Goal: Information Seeking & Learning: Find specific page/section

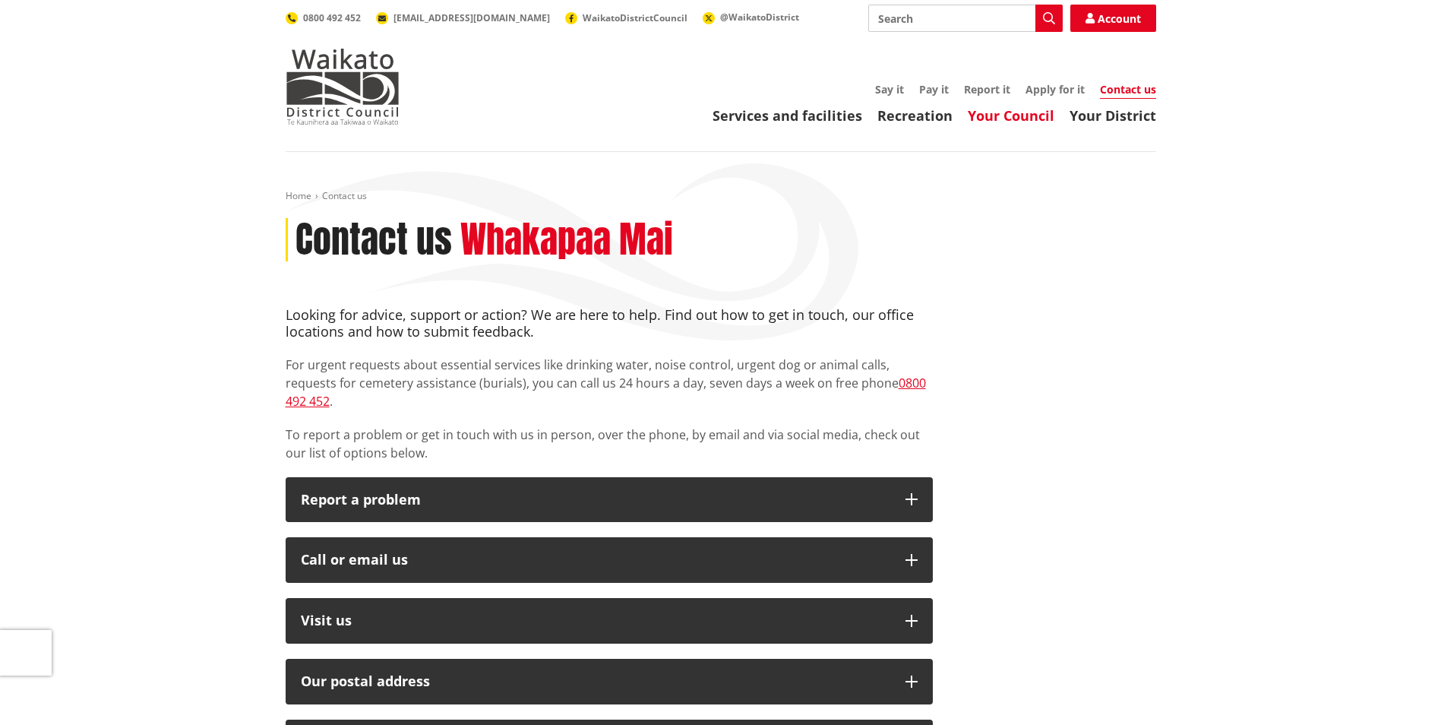
click at [990, 111] on link "Your Council" at bounding box center [1011, 115] width 87 height 18
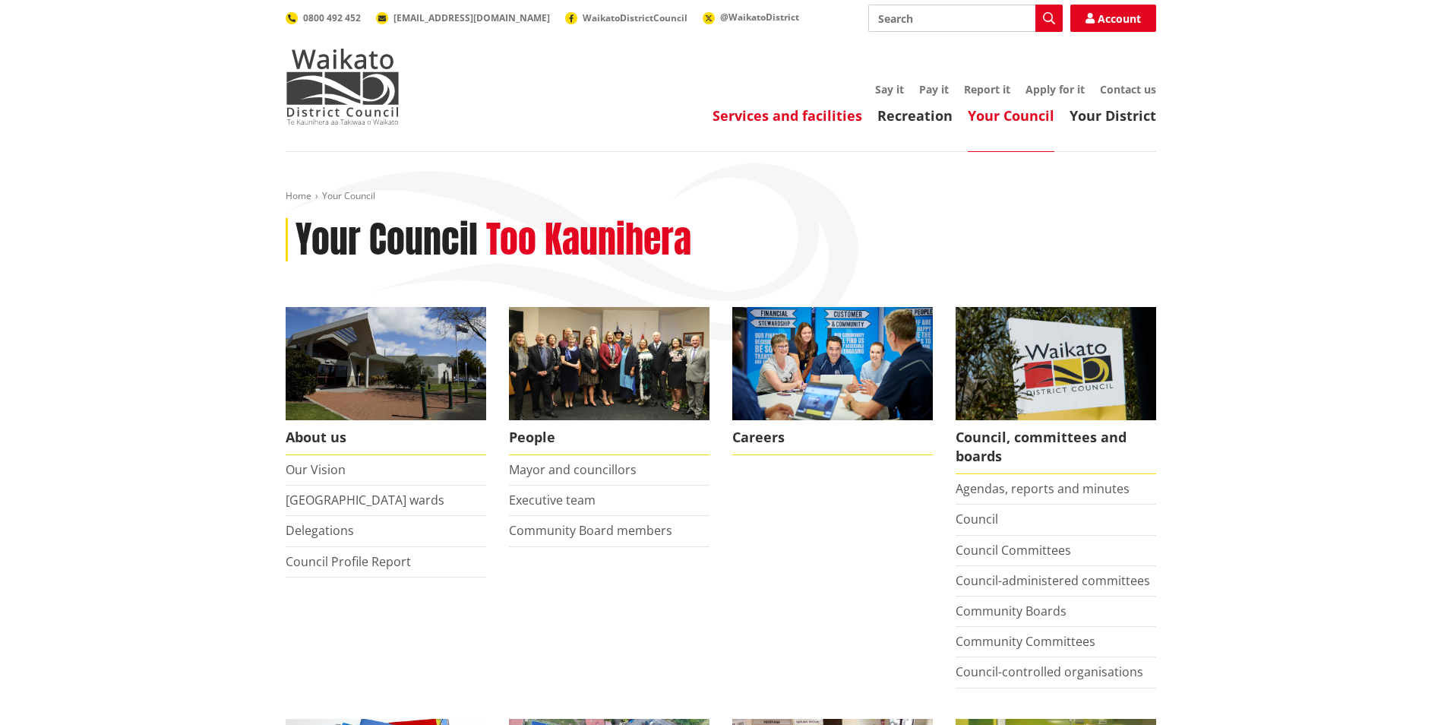
click at [764, 116] on link "Services and facilities" at bounding box center [788, 115] width 150 height 18
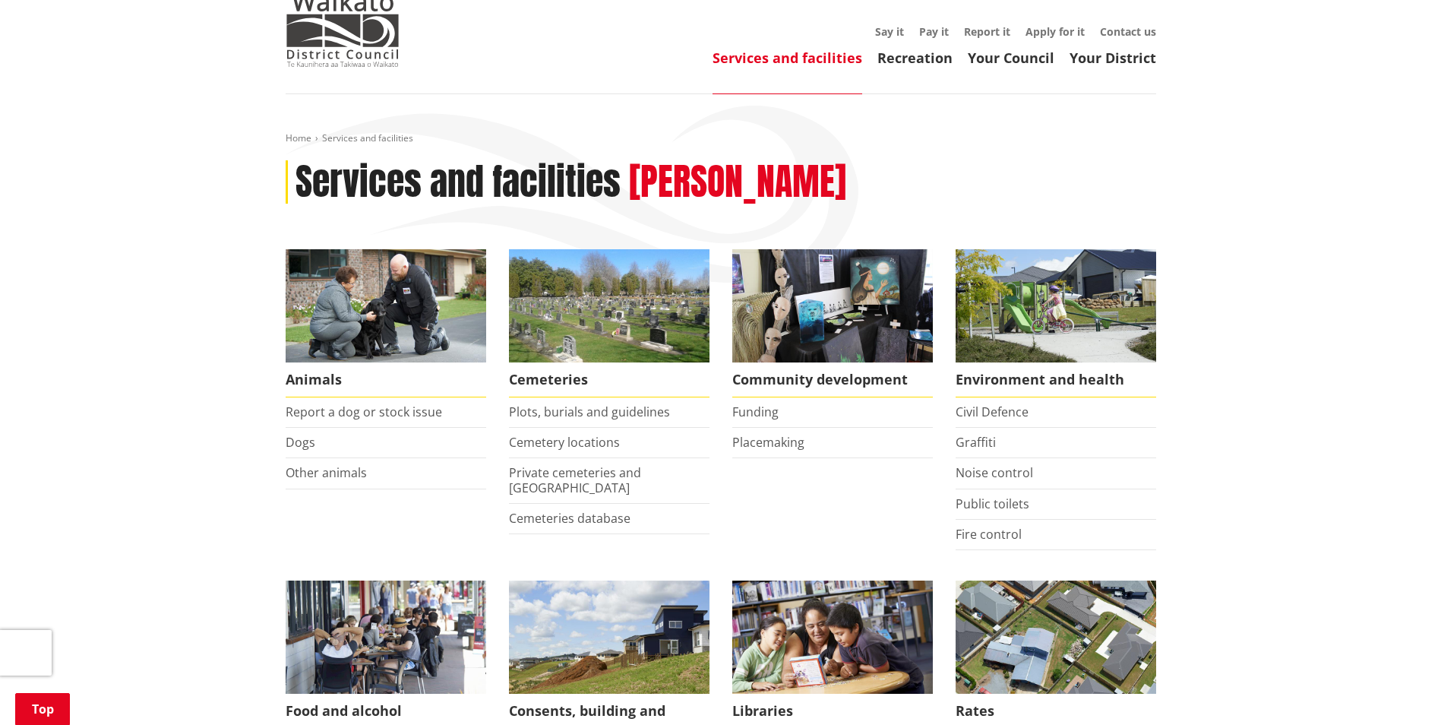
scroll to position [304, 0]
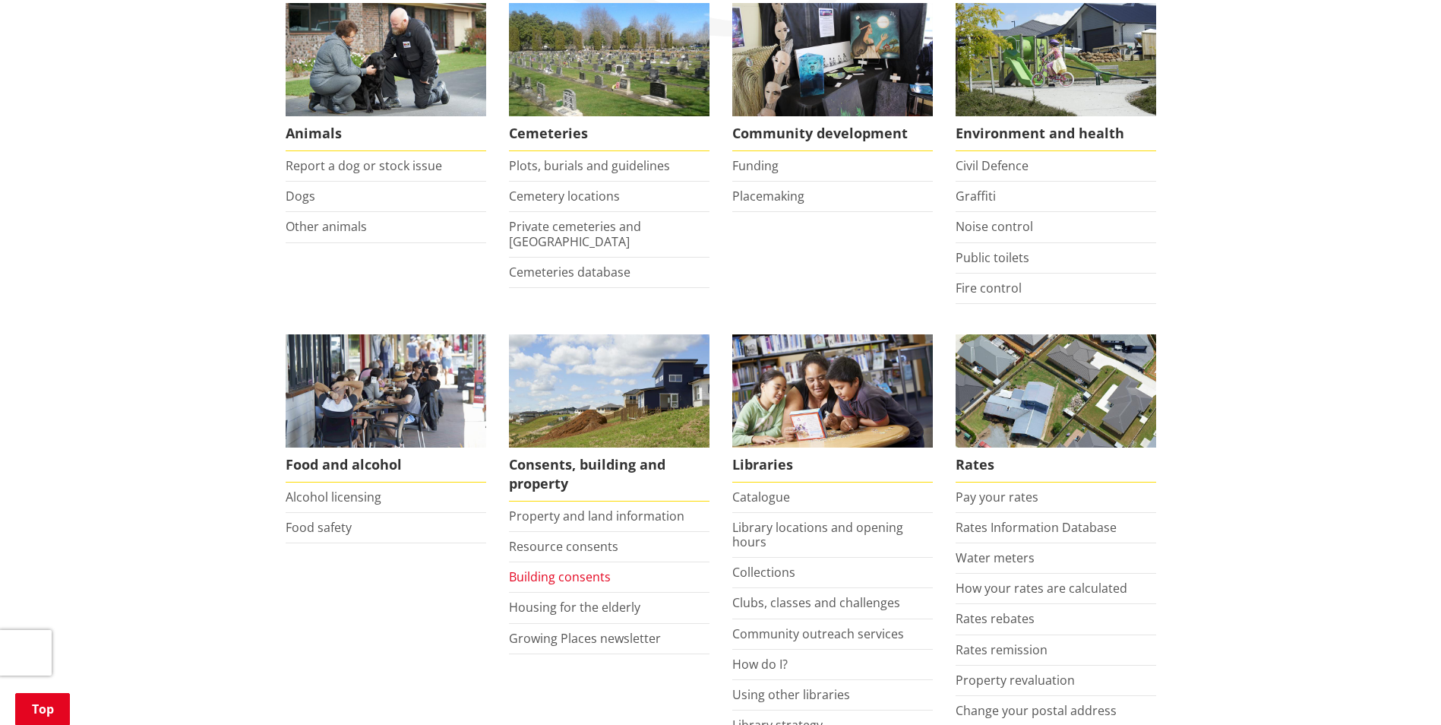
click at [569, 576] on link "Building consents" at bounding box center [560, 576] width 102 height 17
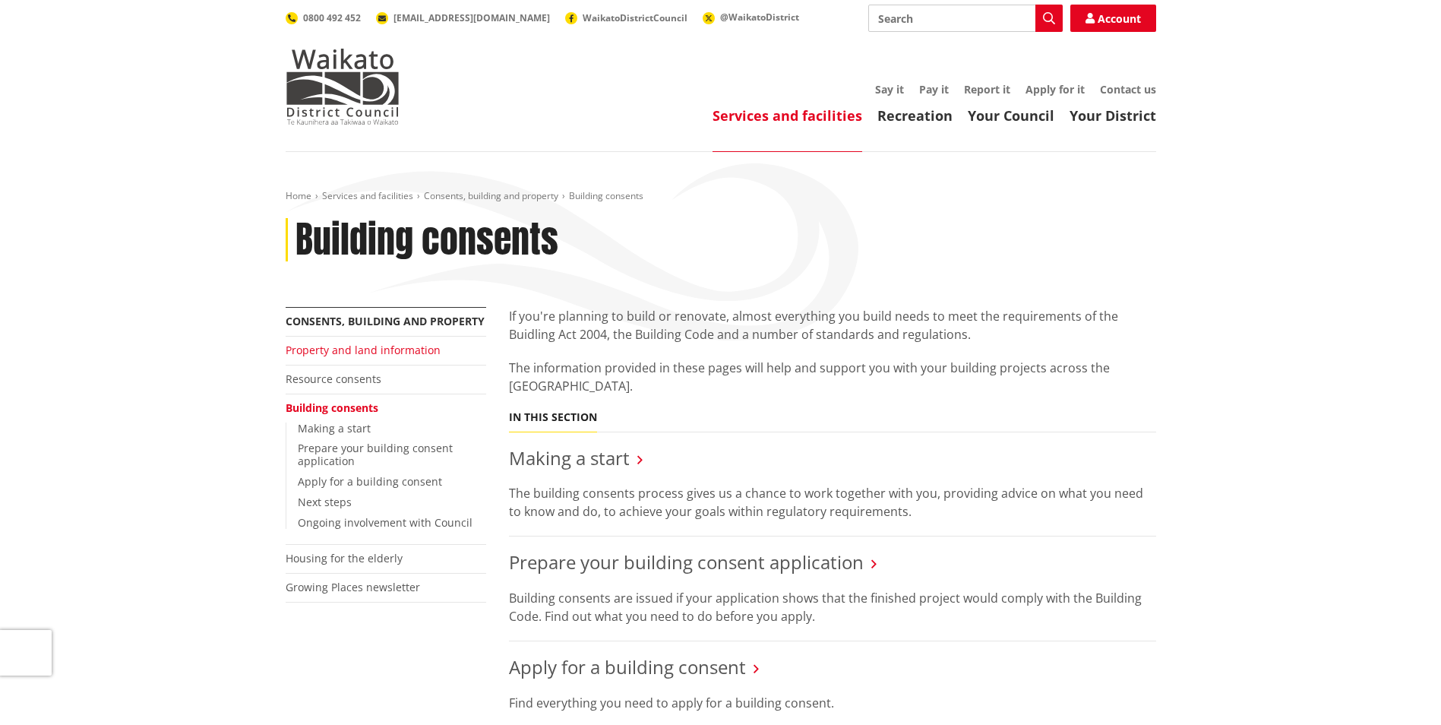
click at [362, 355] on link "Property and land information" at bounding box center [363, 350] width 155 height 14
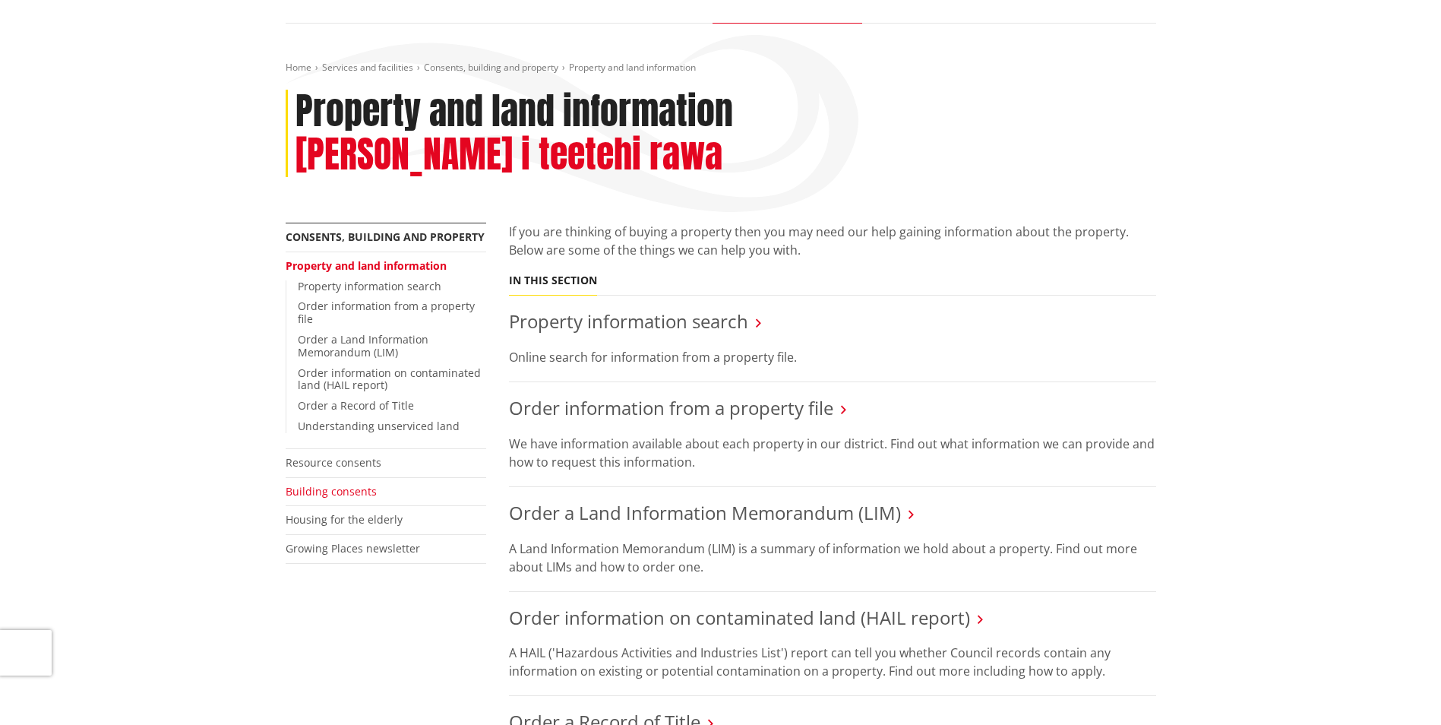
scroll to position [152, 0]
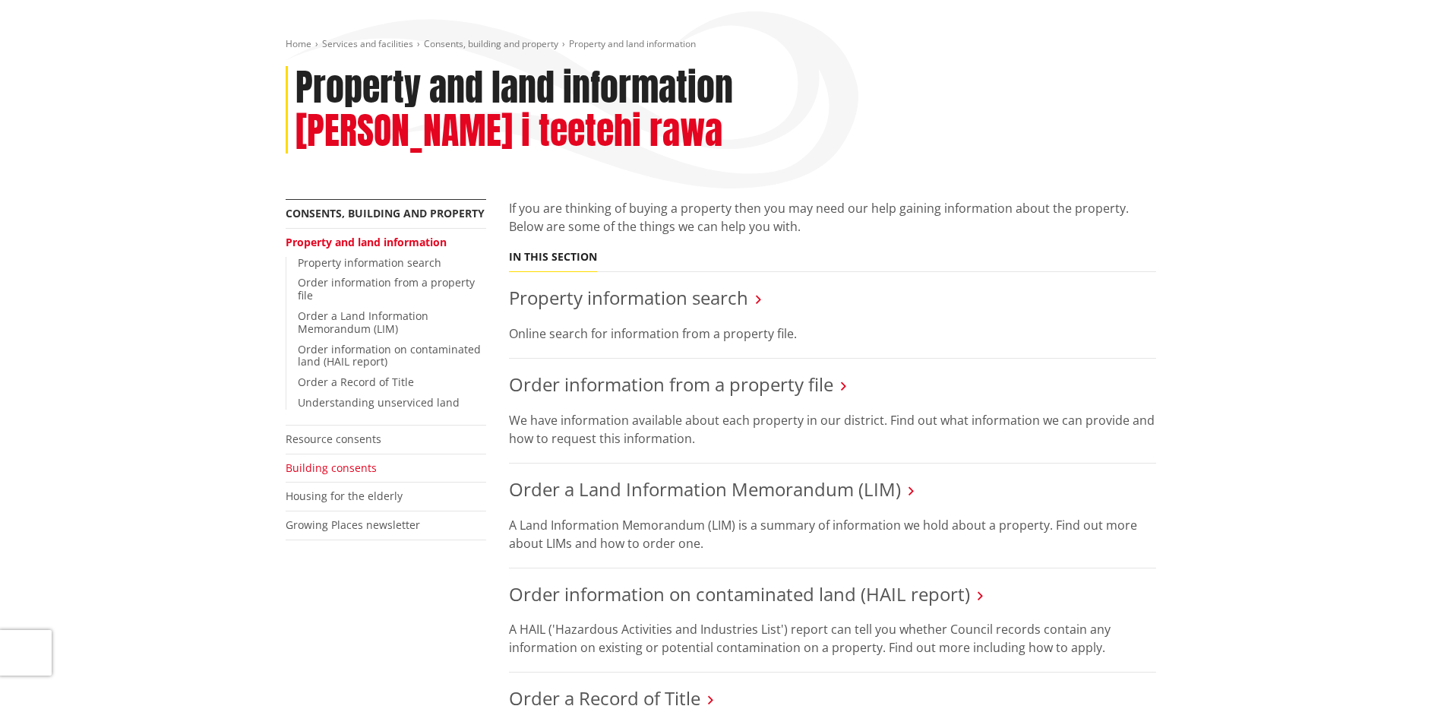
click at [323, 460] on link "Building consents" at bounding box center [331, 467] width 91 height 14
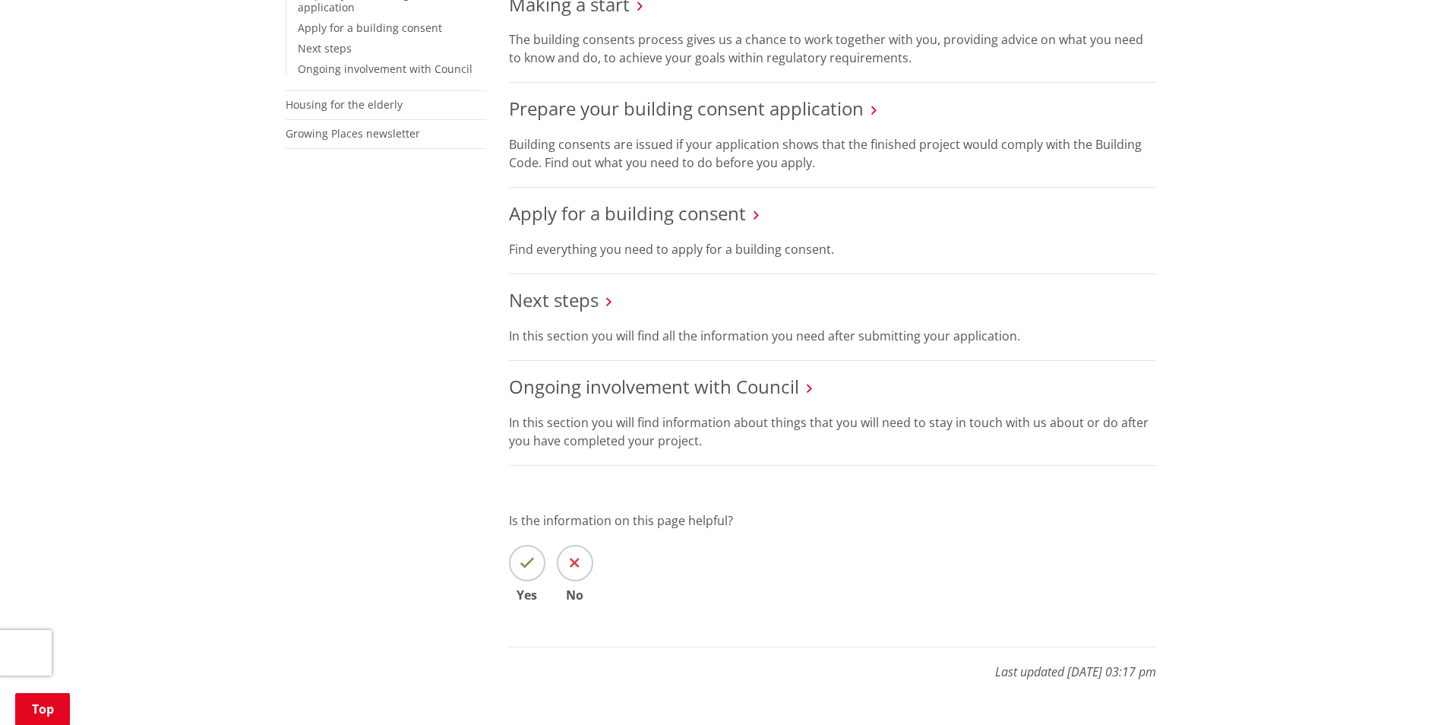
scroll to position [456, 0]
click at [570, 211] on link "Apply for a building consent" at bounding box center [627, 210] width 237 height 25
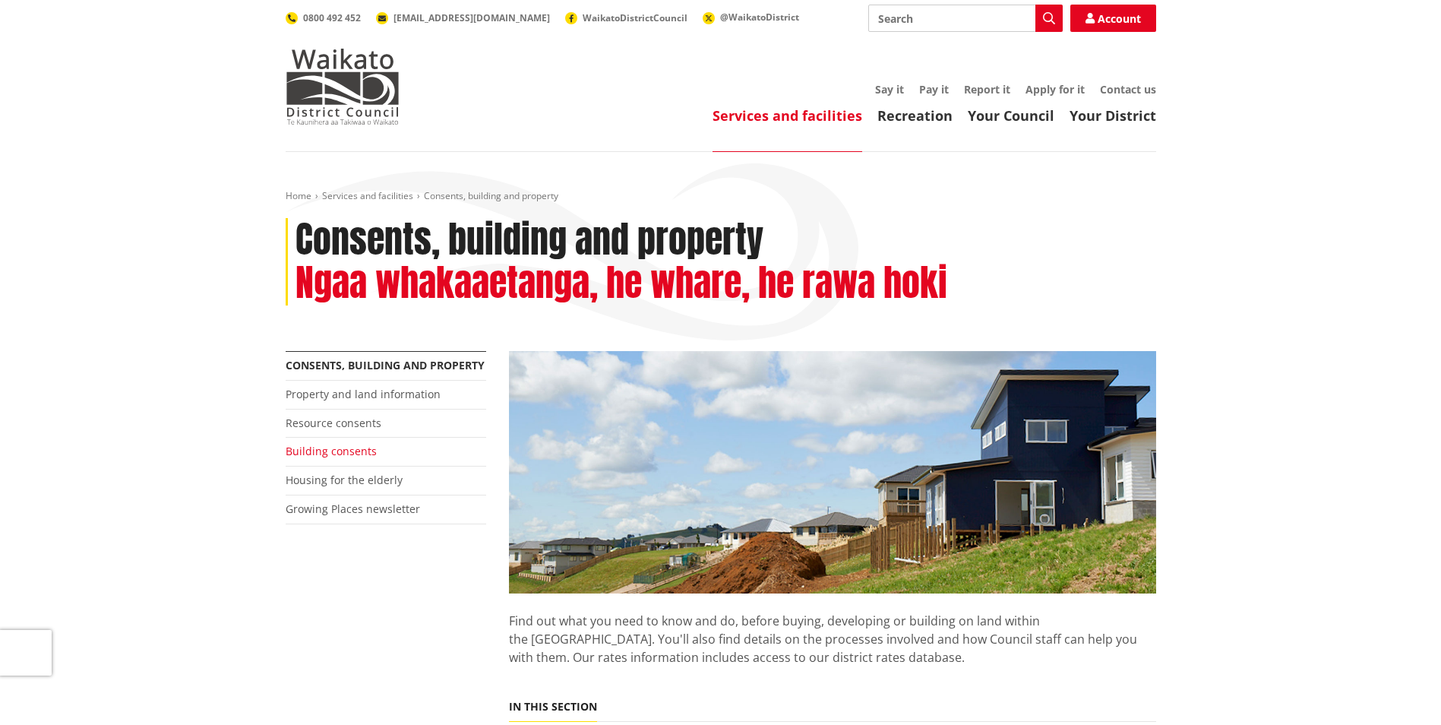
click at [327, 448] on link "Building consents" at bounding box center [331, 451] width 91 height 14
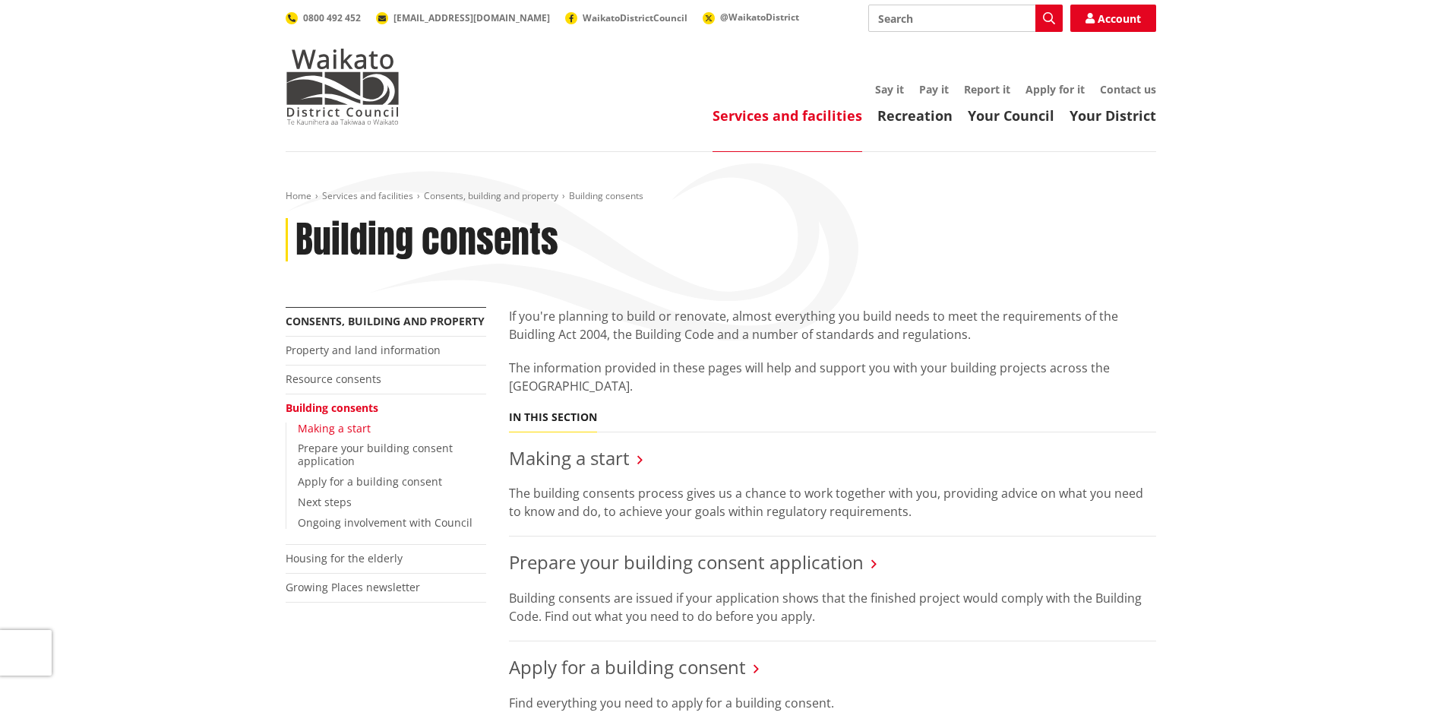
click at [340, 428] on link "Making a start" at bounding box center [334, 428] width 73 height 14
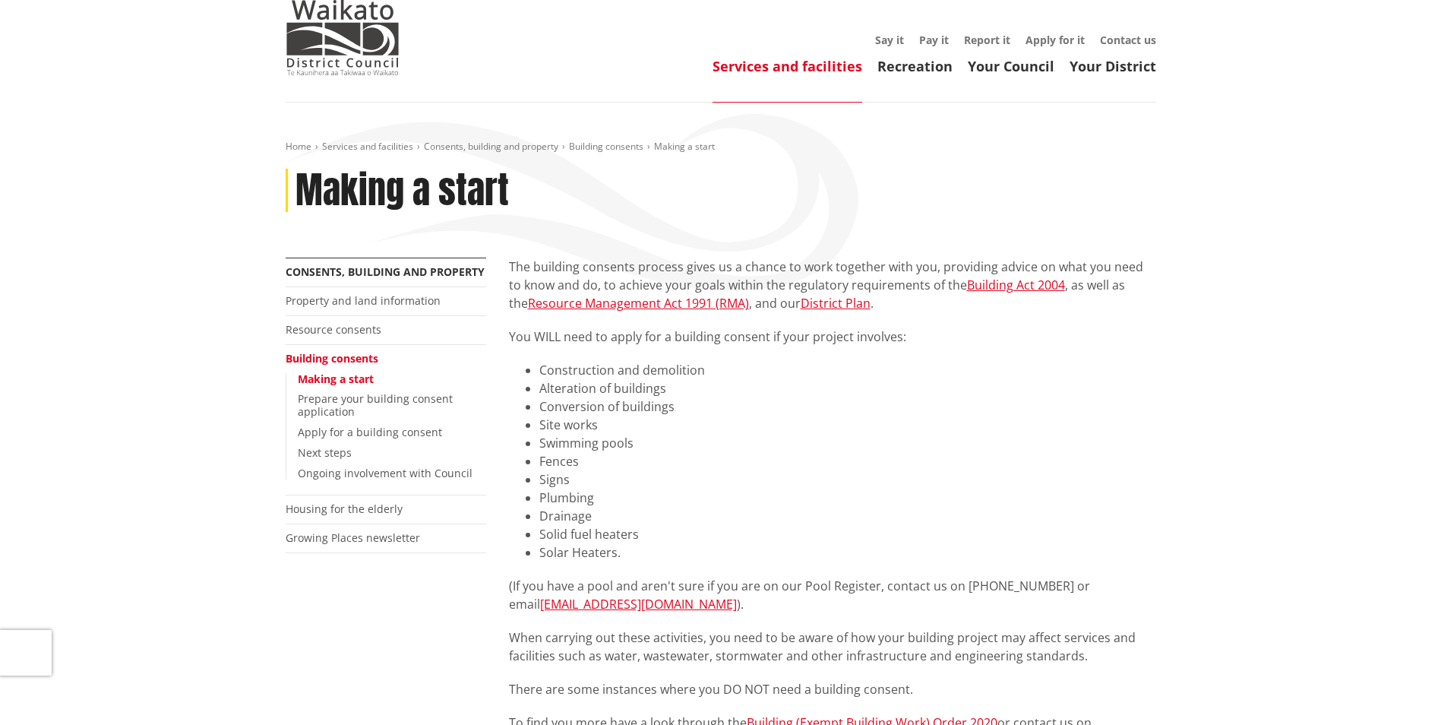
scroll to position [76, 0]
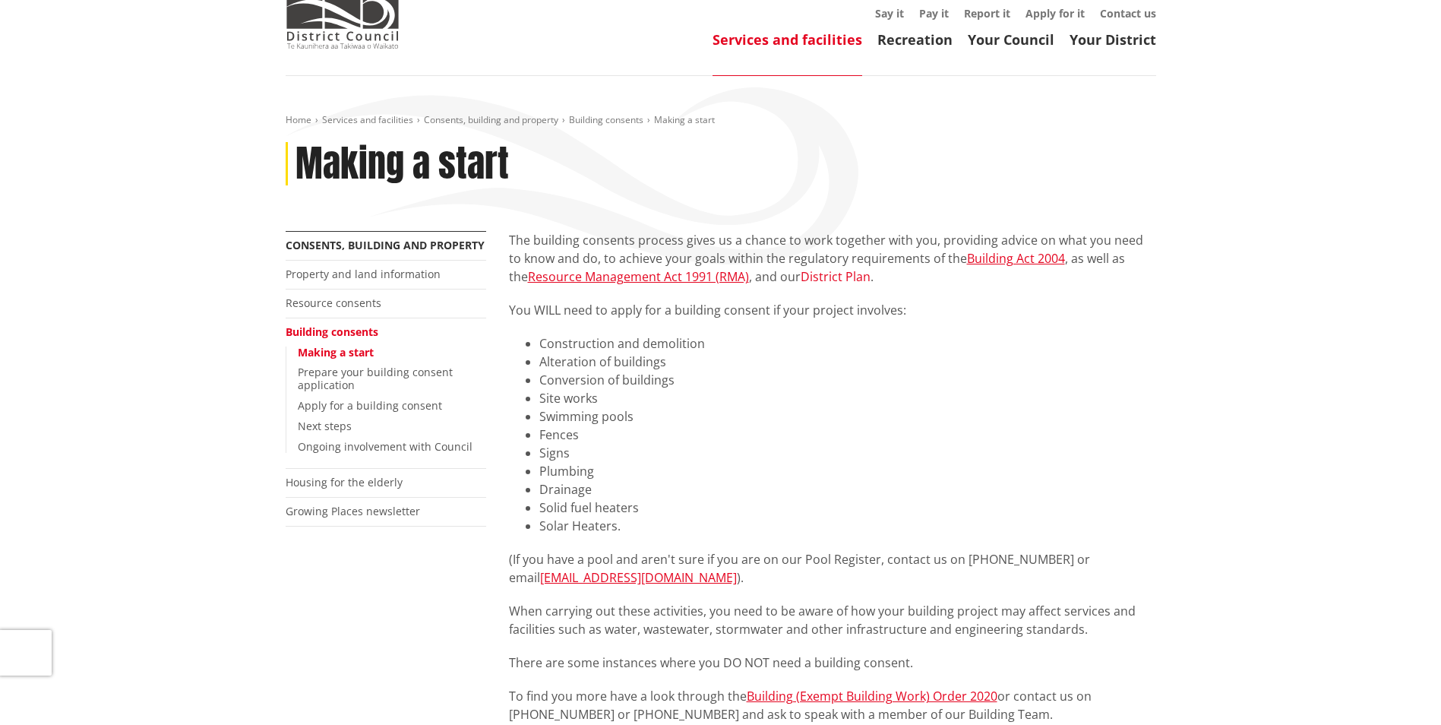
click at [832, 271] on link "District Plan" at bounding box center [836, 276] width 70 height 17
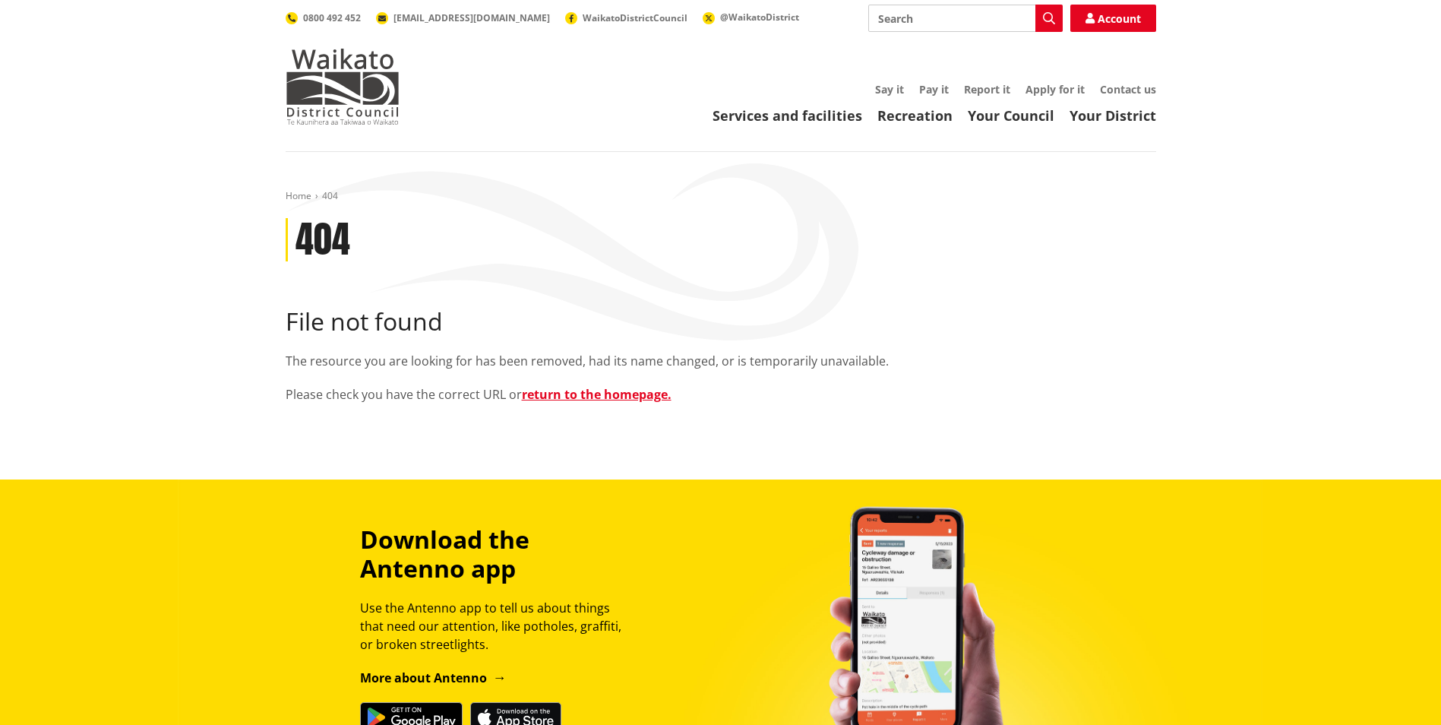
click at [581, 404] on div "Home 404 404 File not found The resource you are looking for has been removed, …" at bounding box center [720, 304] width 893 height 229
click at [571, 387] on link "return to the homepage." at bounding box center [597, 394] width 150 height 17
click at [568, 393] on link "return to the homepage." at bounding box center [597, 394] width 150 height 17
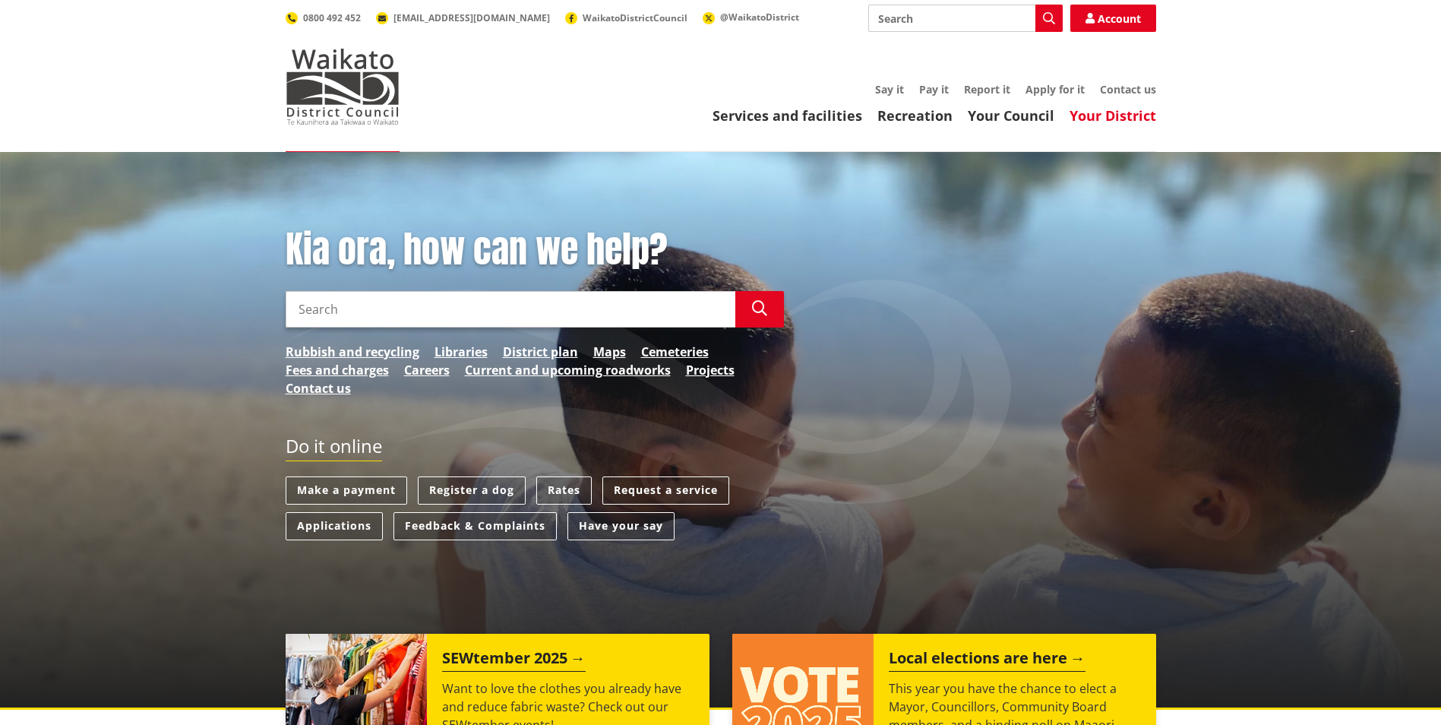
click at [1095, 112] on link "Your District" at bounding box center [1113, 115] width 87 height 18
click at [527, 350] on link "District plan" at bounding box center [540, 352] width 75 height 18
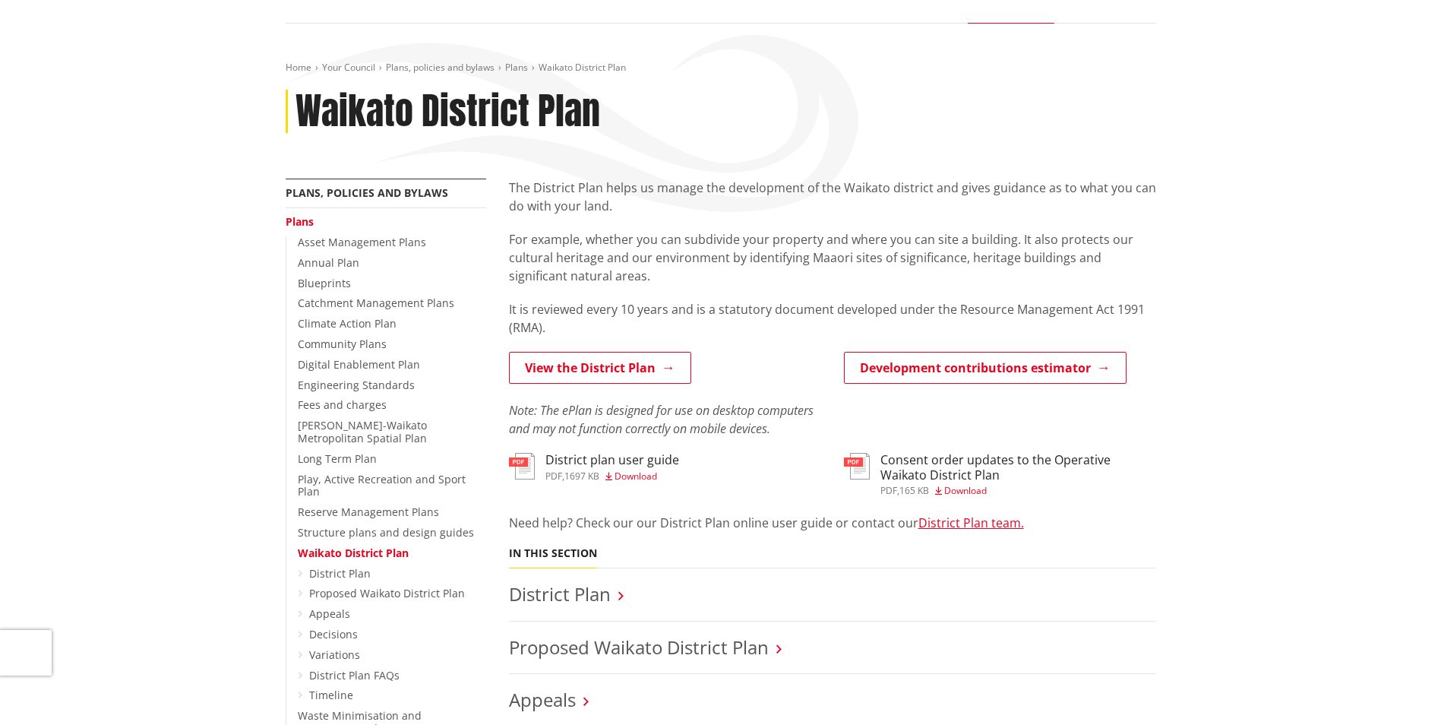
scroll to position [152, 0]
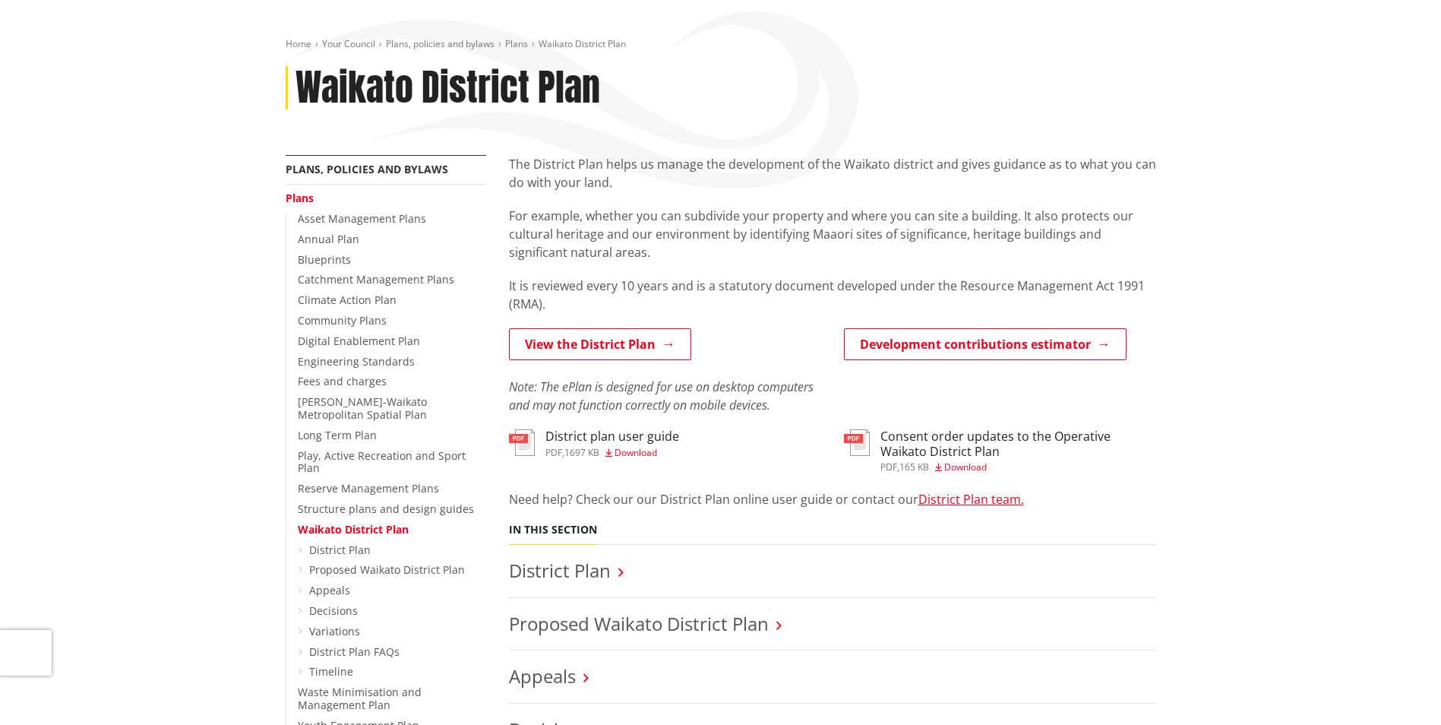
click at [299, 545] on icon at bounding box center [300, 550] width 5 height 11
click at [302, 545] on icon at bounding box center [300, 550] width 5 height 11
click at [301, 545] on icon at bounding box center [300, 550] width 5 height 11
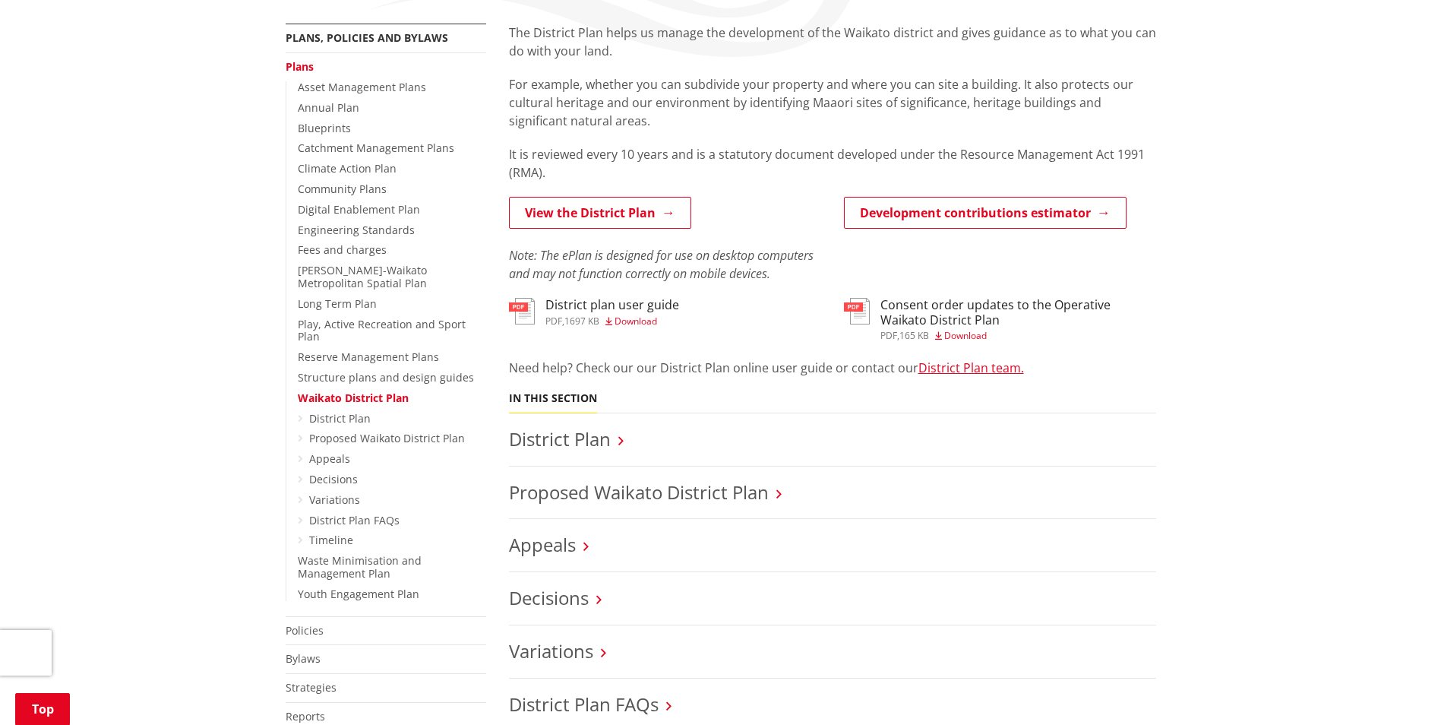
scroll to position [304, 0]
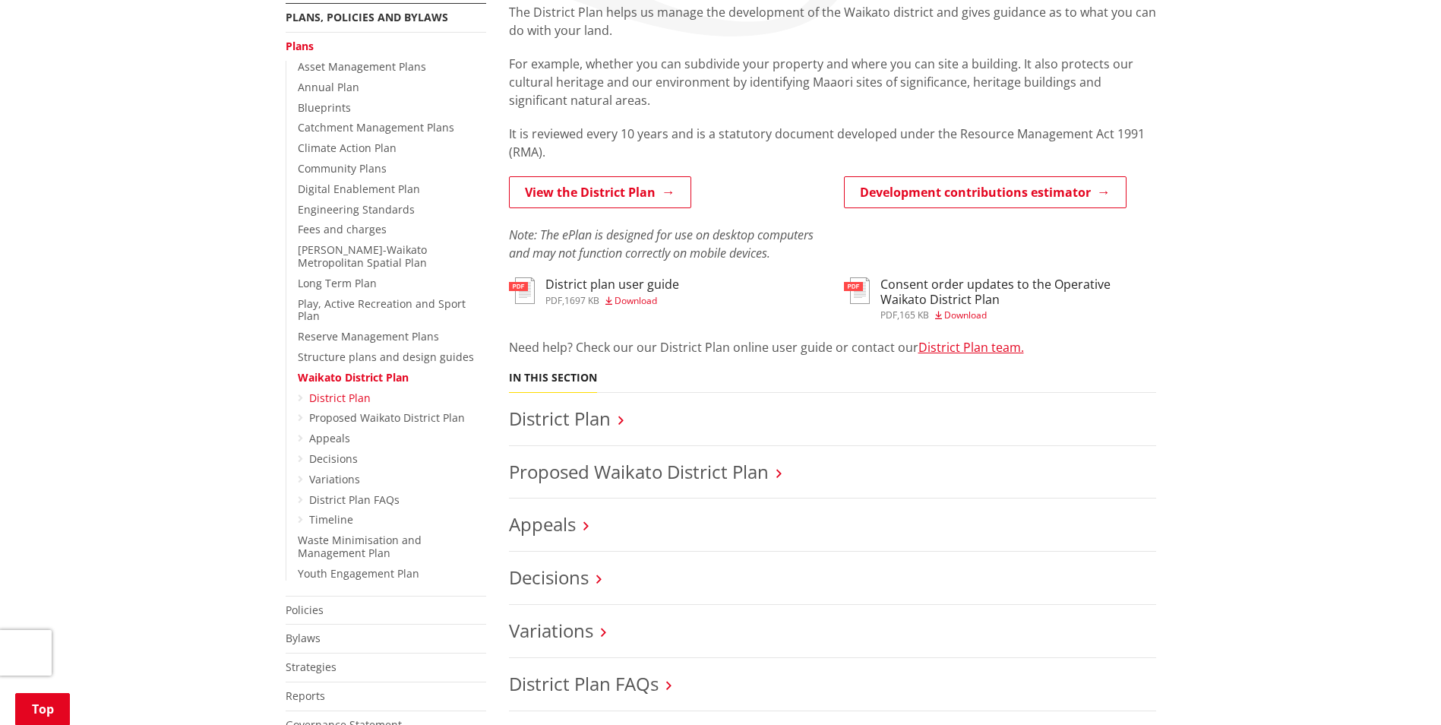
click at [353, 390] on link "District Plan" at bounding box center [340, 397] width 62 height 14
click at [758, 471] on link "Proposed Waikato District Plan" at bounding box center [639, 471] width 260 height 25
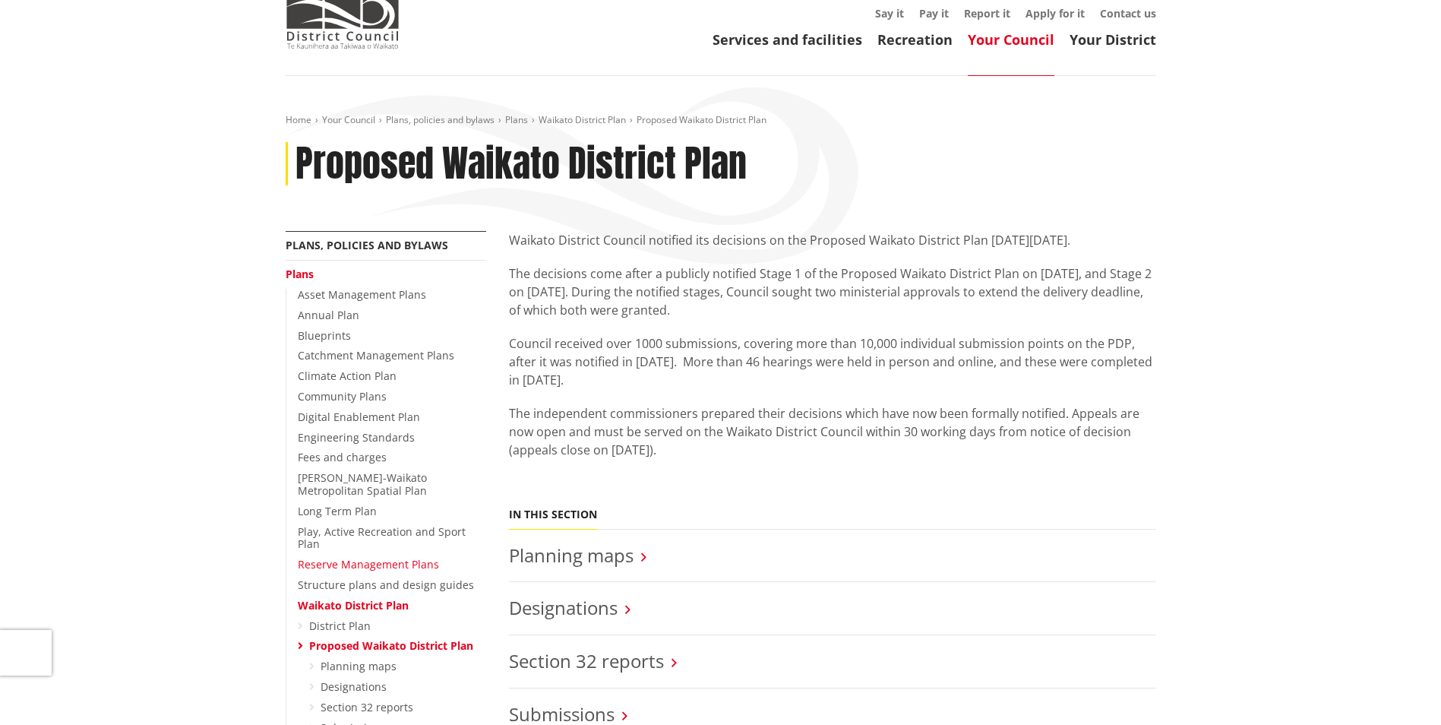
scroll to position [152, 0]
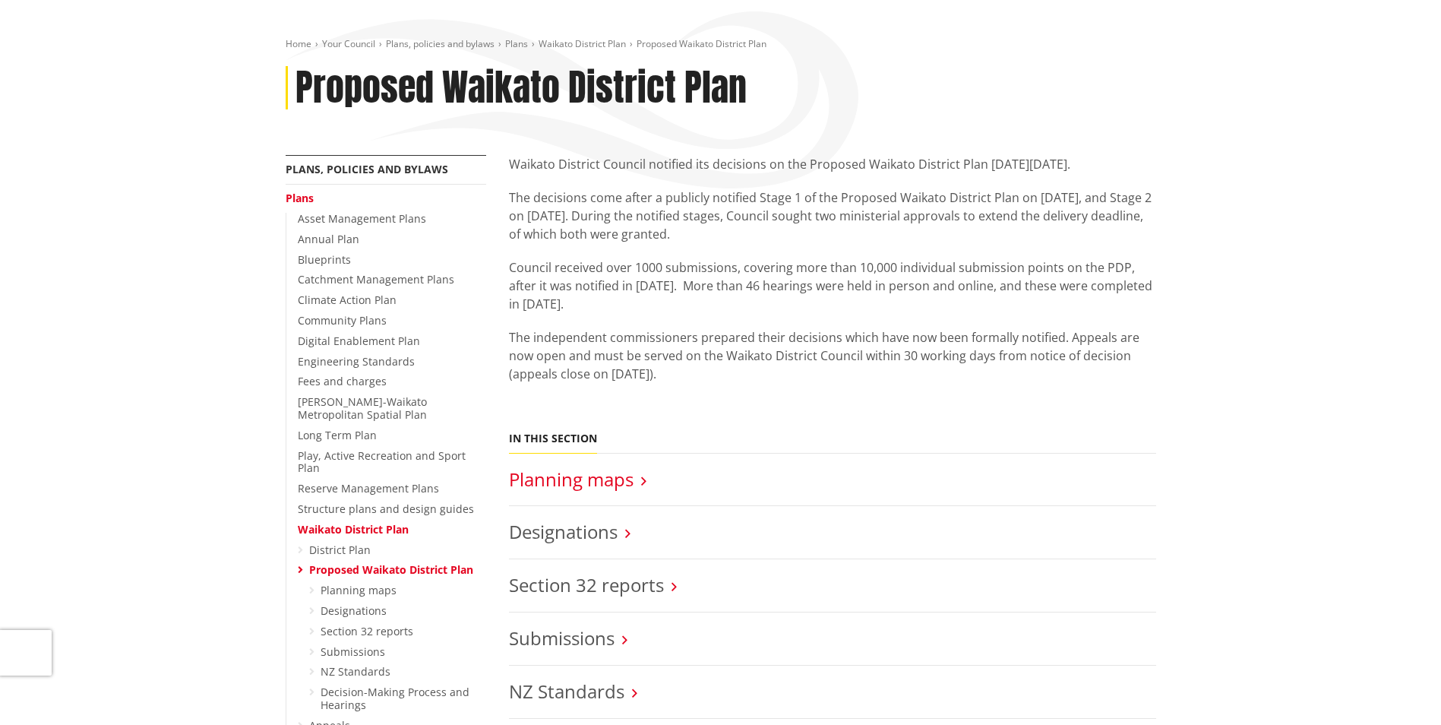
click at [580, 481] on link "Planning maps" at bounding box center [571, 478] width 125 height 25
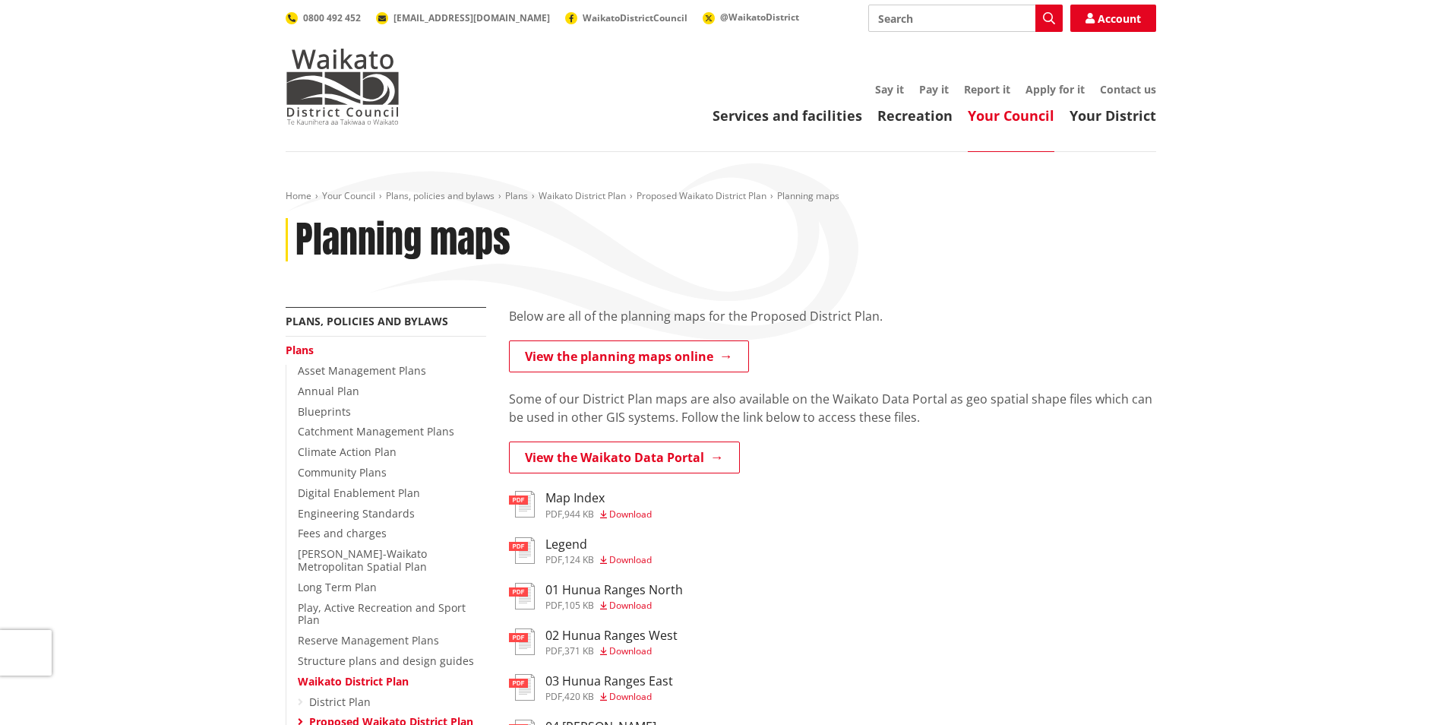
click at [628, 512] on span "Download" at bounding box center [630, 513] width 43 height 13
click at [588, 362] on link "View the planning maps online" at bounding box center [629, 356] width 240 height 32
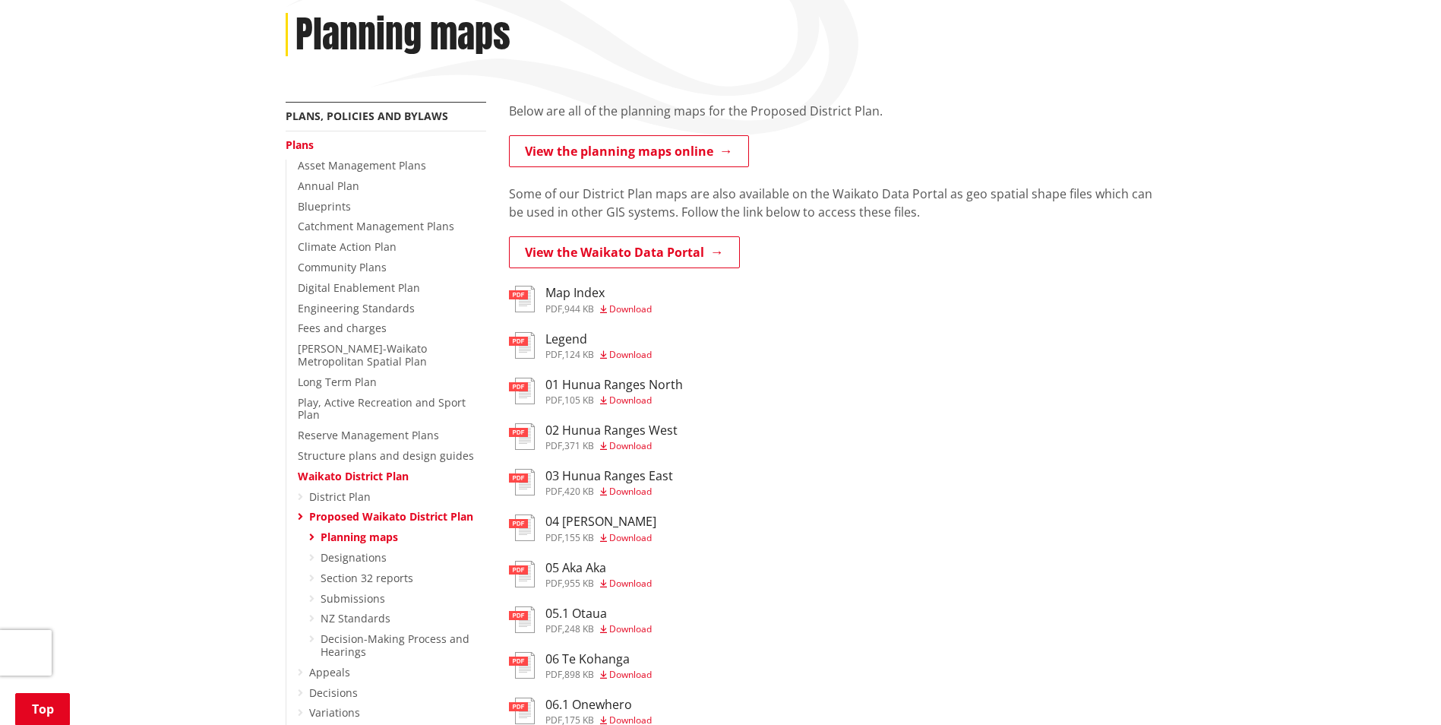
scroll to position [228, 0]
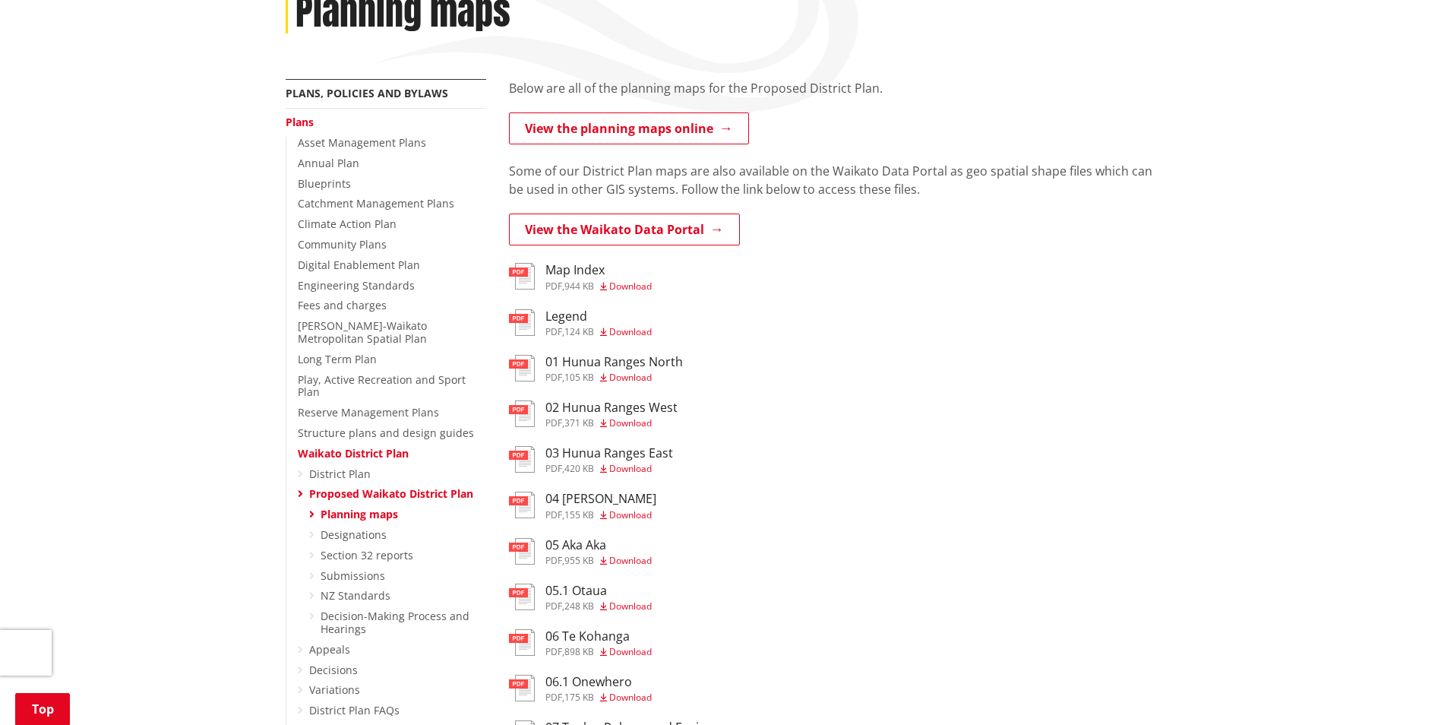
click at [312, 529] on icon at bounding box center [311, 534] width 5 height 11
click at [309, 529] on icon at bounding box center [311, 534] width 5 height 11
click at [346, 527] on link "Designations" at bounding box center [354, 534] width 66 height 14
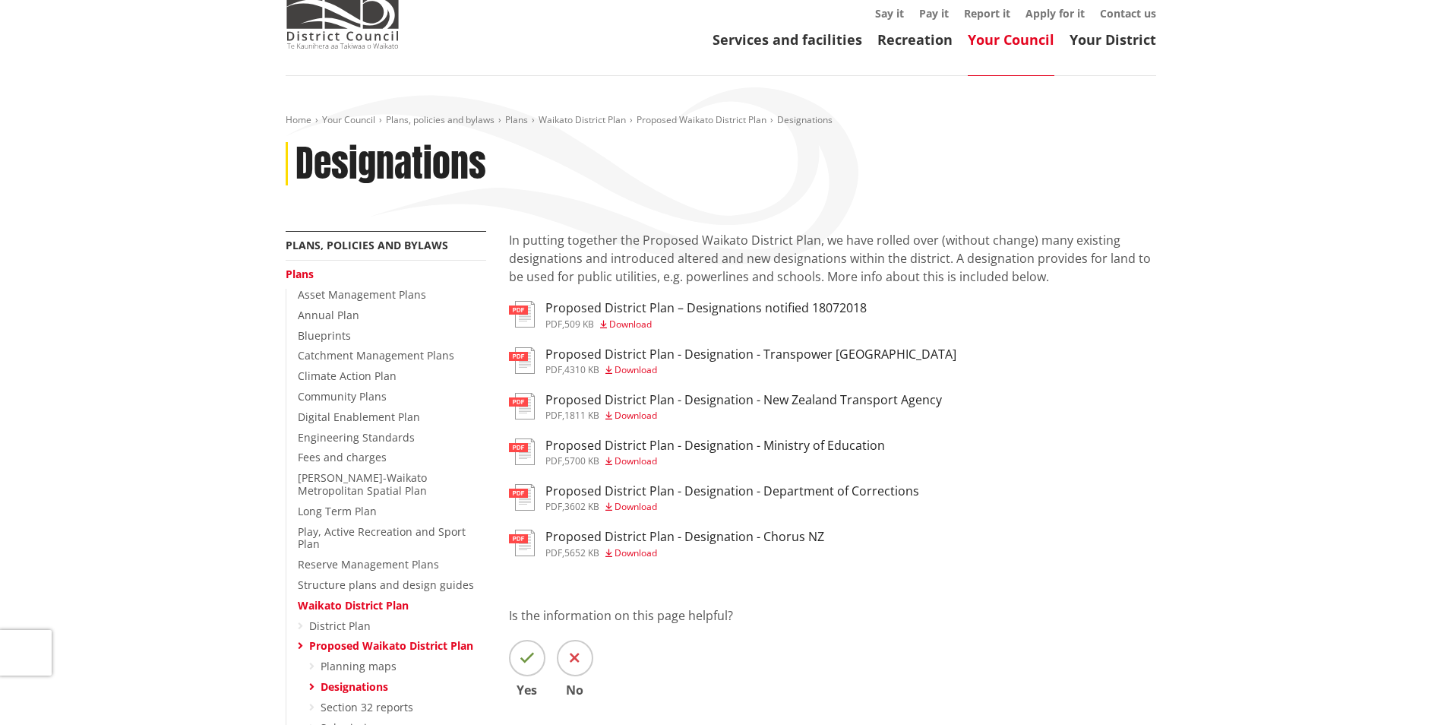
scroll to position [152, 0]
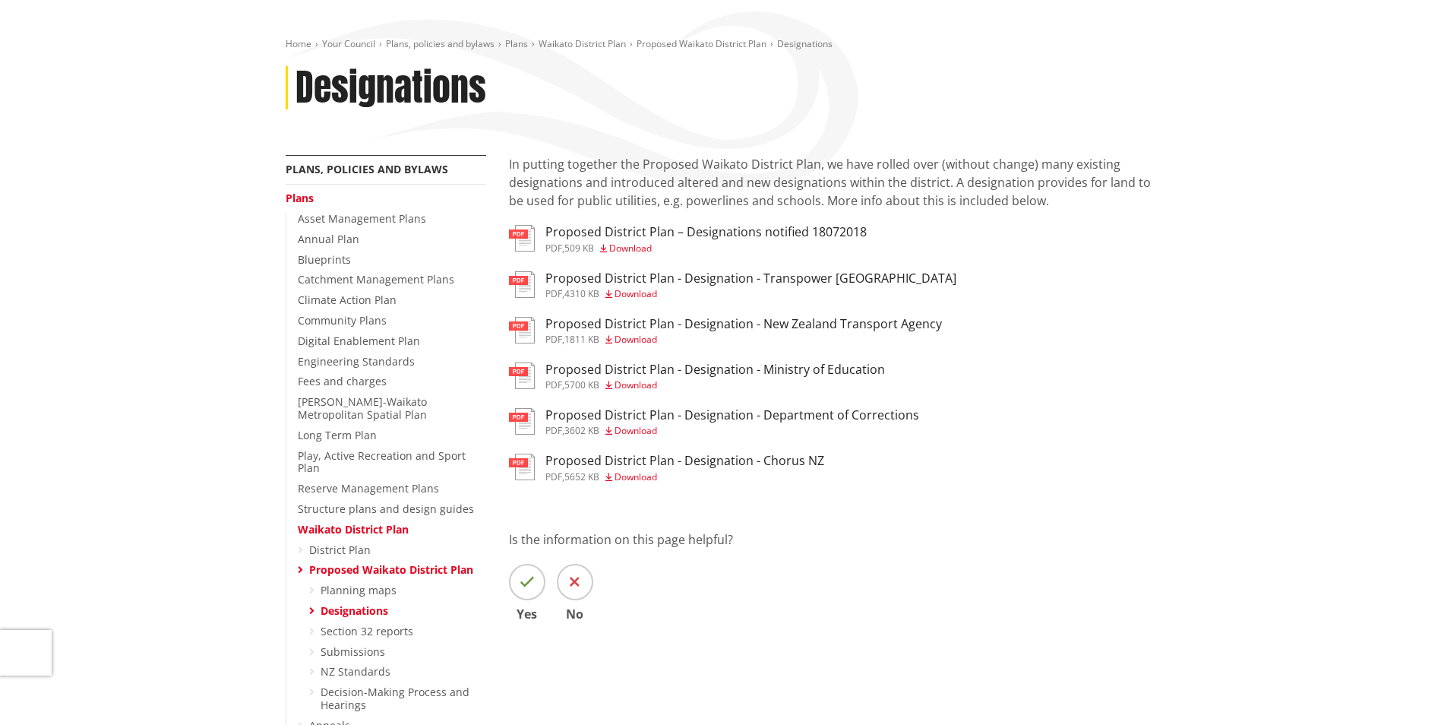
click at [533, 242] on img at bounding box center [522, 238] width 26 height 27
